Goal: Information Seeking & Learning: Learn about a topic

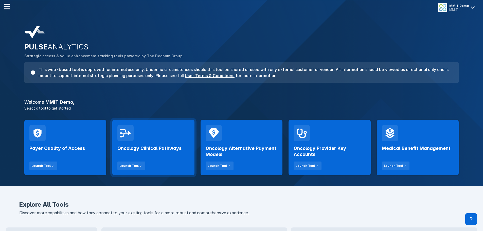
click at [160, 143] on div "Oncology Clinical Pathways Launch Tool" at bounding box center [153, 155] width 72 height 29
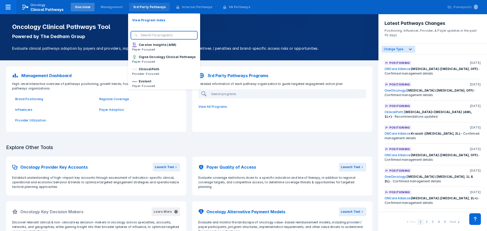
click at [145, 6] on div "3rd Party Pathways" at bounding box center [149, 7] width 33 height 5
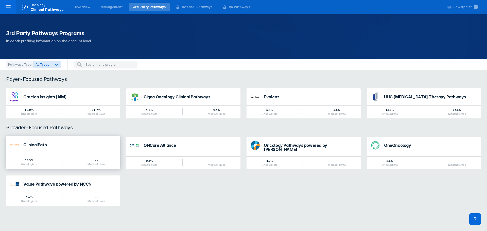
click at [90, 148] on div "ClinicalPath" at bounding box center [69, 146] width 93 height 7
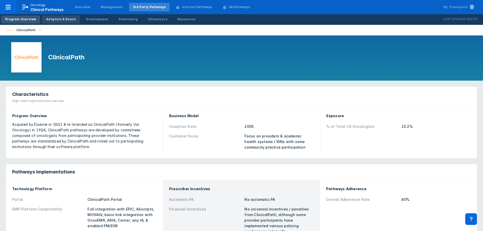
click at [65, 20] on div "Adoption & Reach" at bounding box center [61, 19] width 30 height 5
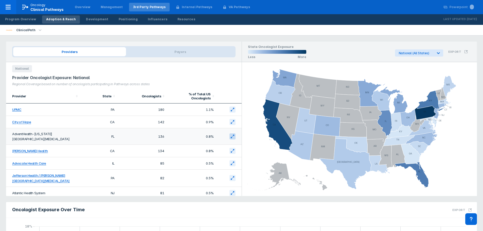
click at [230, 137] on icon at bounding box center [232, 136] width 4 height 4
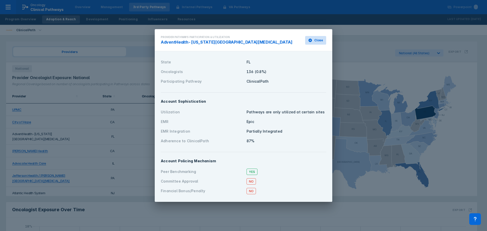
click at [318, 40] on span "Close" at bounding box center [318, 40] width 9 height 5
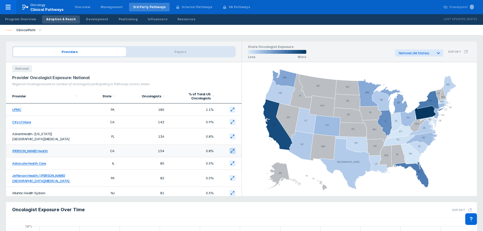
click at [230, 150] on icon at bounding box center [232, 151] width 4 height 4
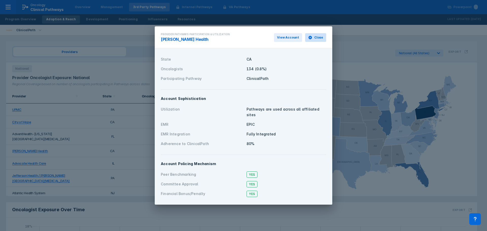
click at [319, 39] on span "Close" at bounding box center [318, 37] width 9 height 5
